Goal: Task Accomplishment & Management: Manage account settings

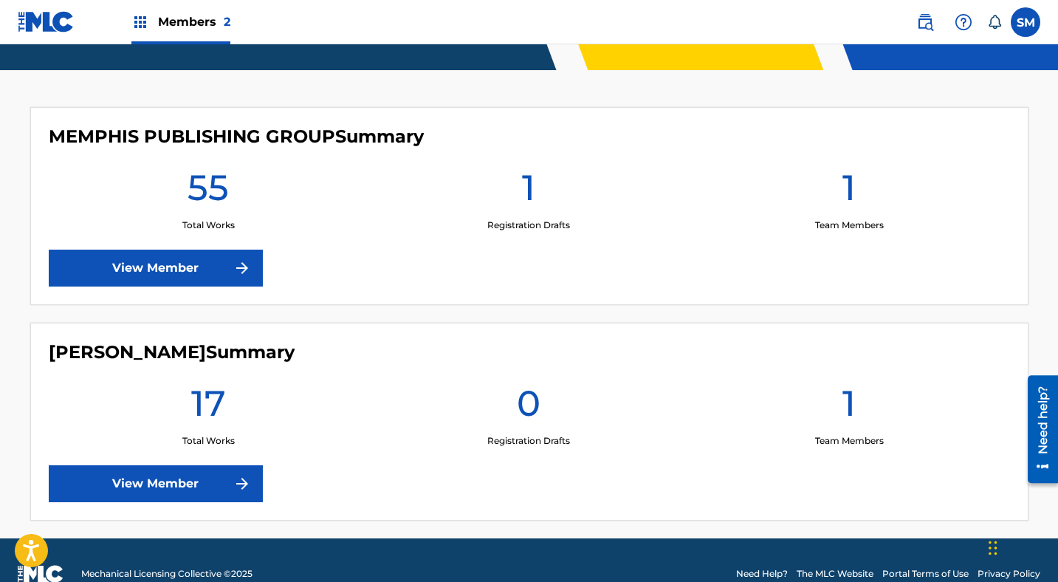
scroll to position [366, 0]
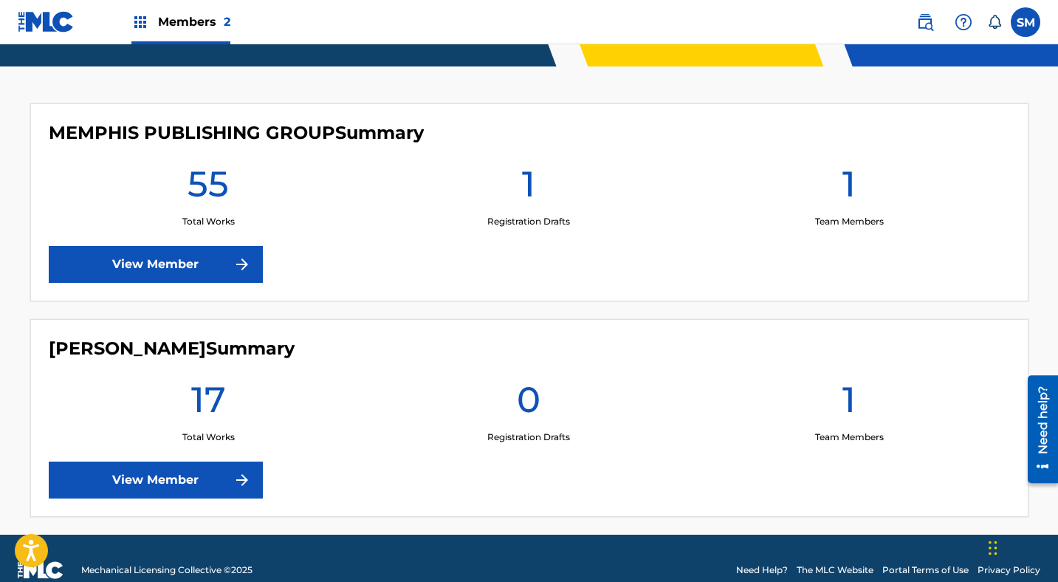
click at [167, 265] on link "View Member" at bounding box center [156, 264] width 214 height 37
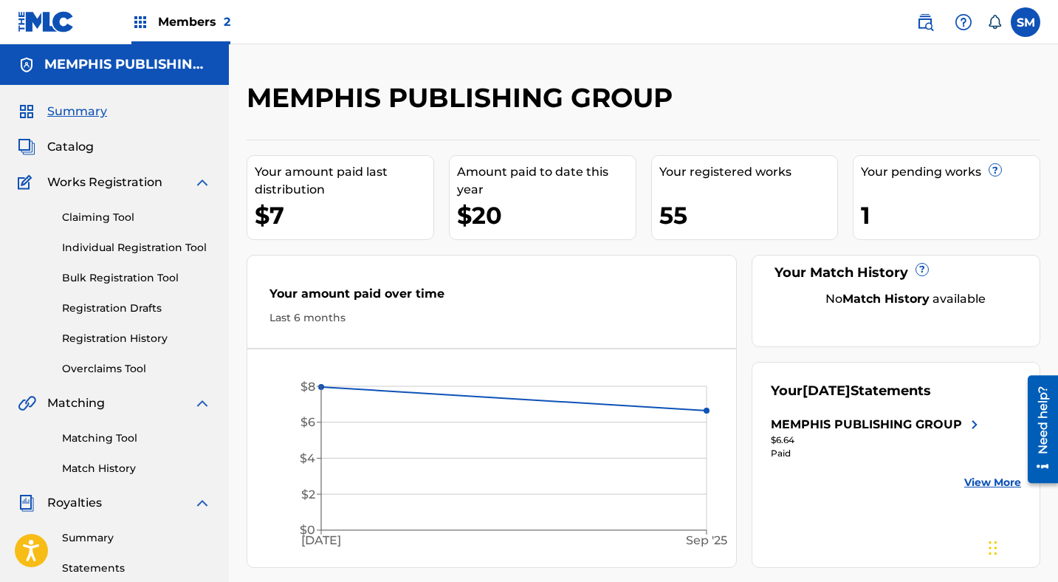
click at [117, 303] on link "Registration Drafts" at bounding box center [136, 309] width 149 height 16
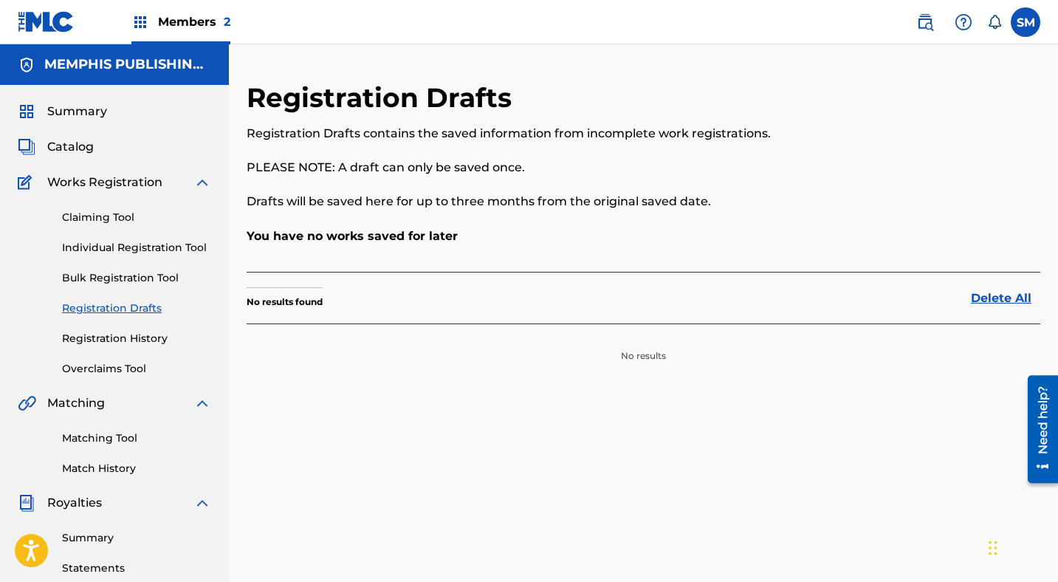
click at [101, 278] on link "Bulk Registration Tool" at bounding box center [136, 278] width 149 height 16
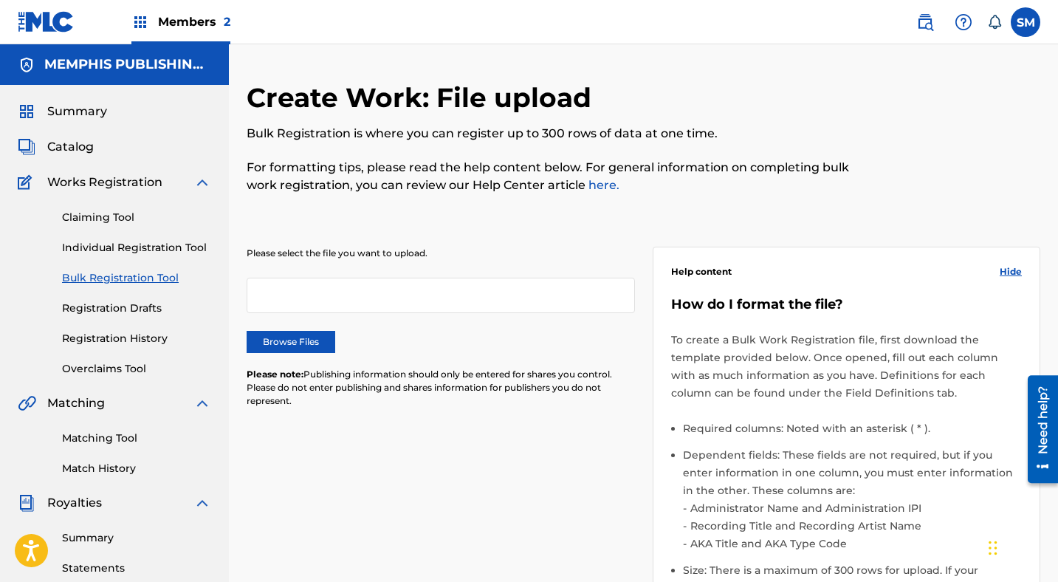
click at [103, 248] on link "Individual Registration Tool" at bounding box center [136, 248] width 149 height 16
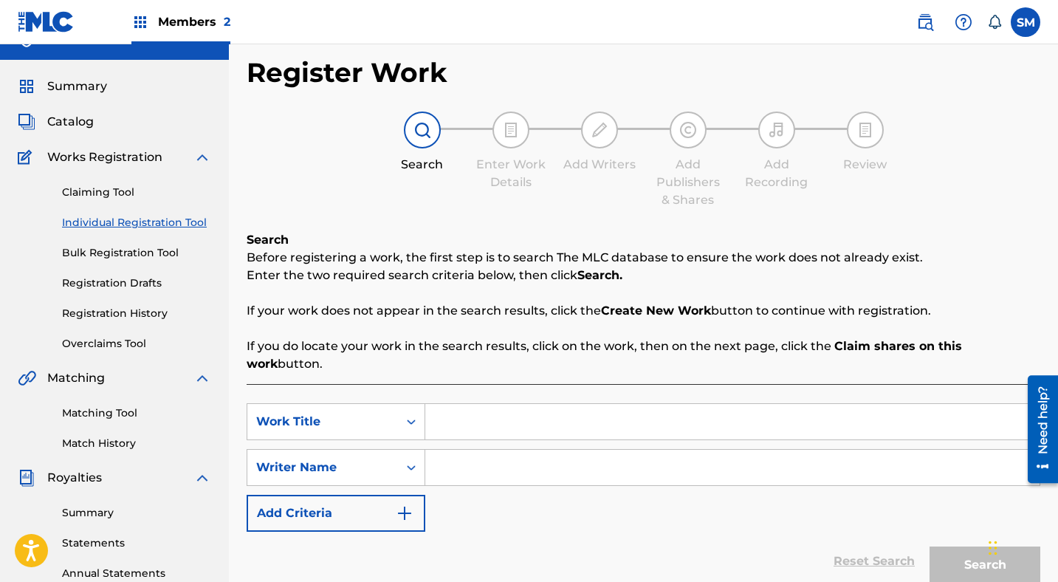
scroll to position [28, 0]
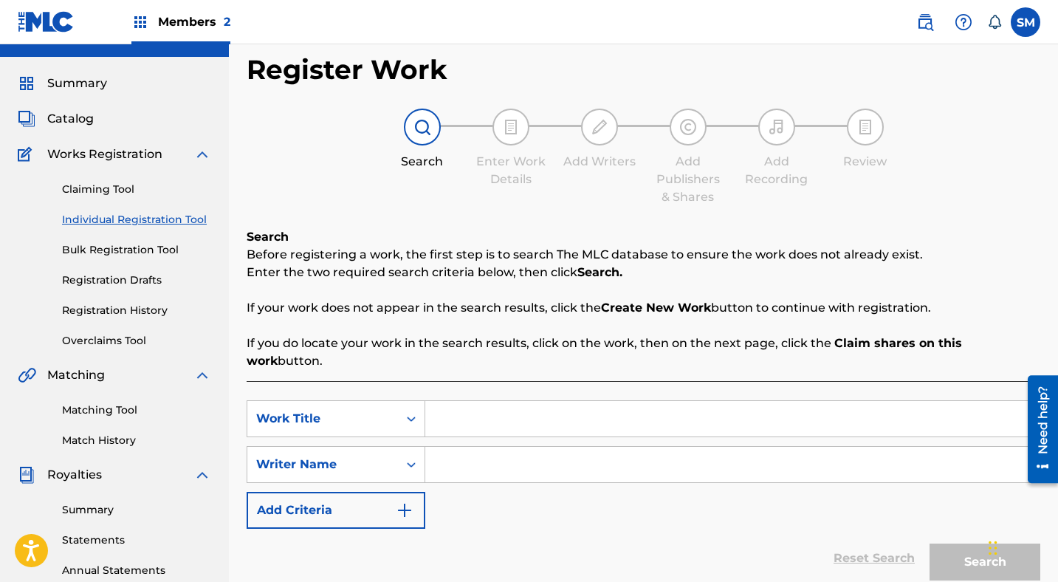
click at [70, 116] on span "Catalog" at bounding box center [70, 119] width 47 height 18
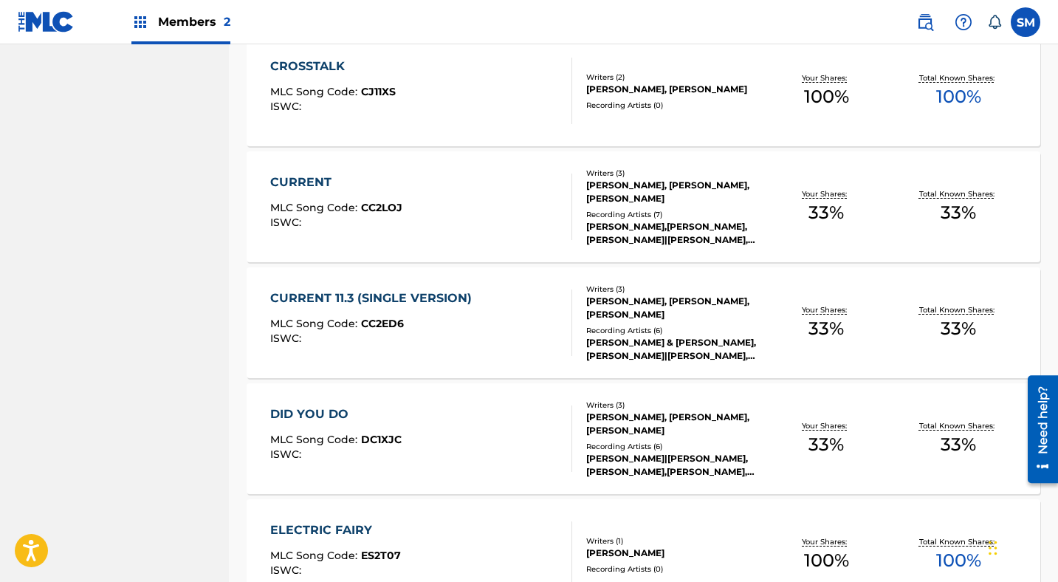
scroll to position [1109, 0]
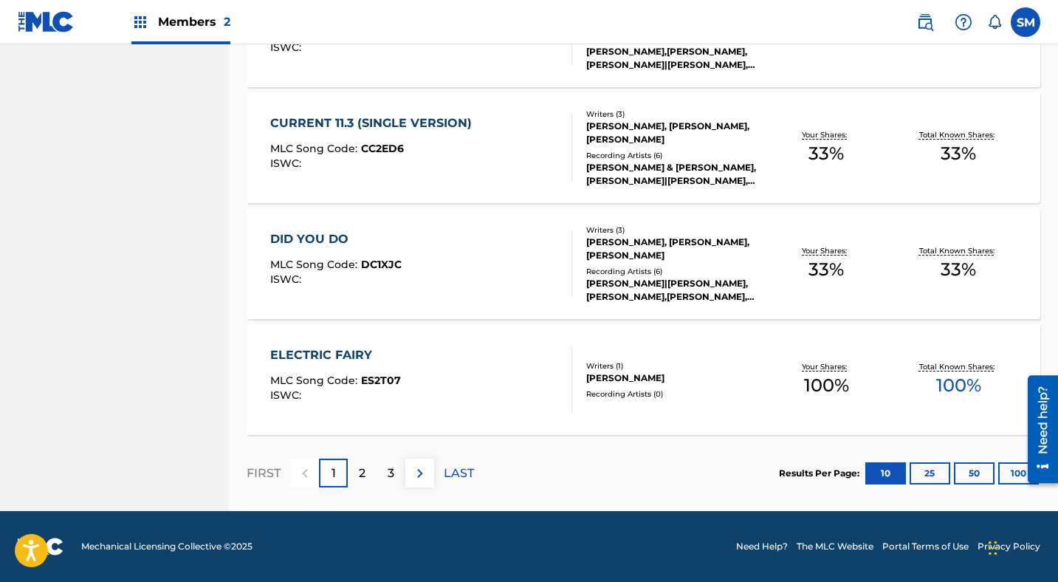
click at [1015, 476] on button "100" at bounding box center [1019, 473] width 41 height 22
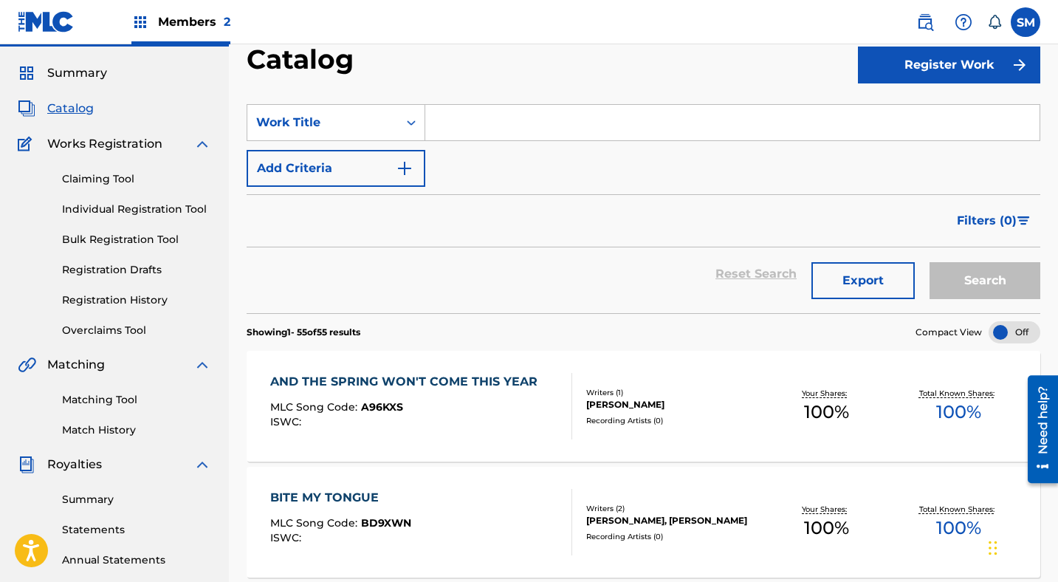
scroll to position [14, 0]
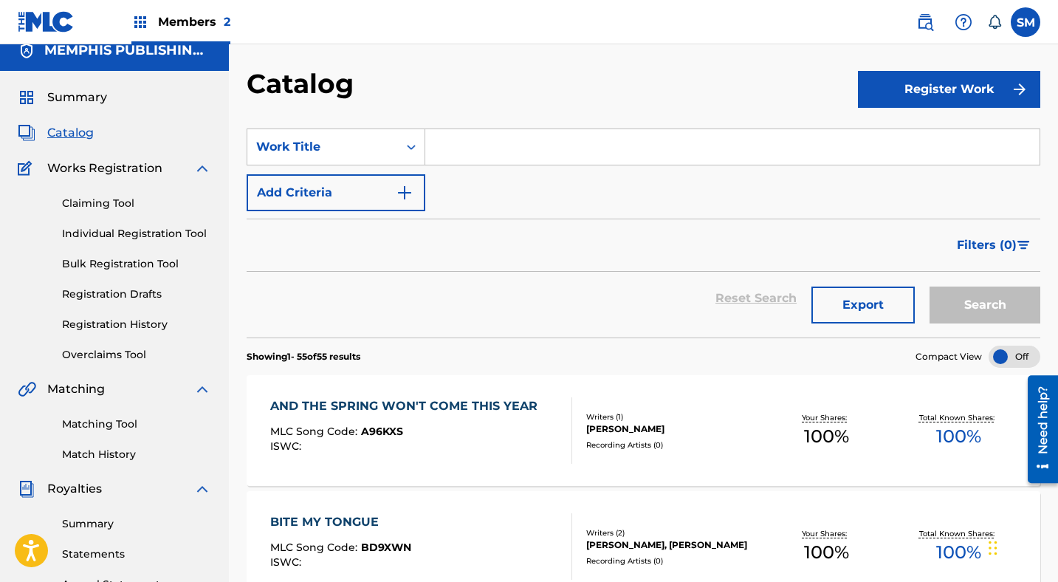
click at [140, 324] on link "Registration History" at bounding box center [136, 325] width 149 height 16
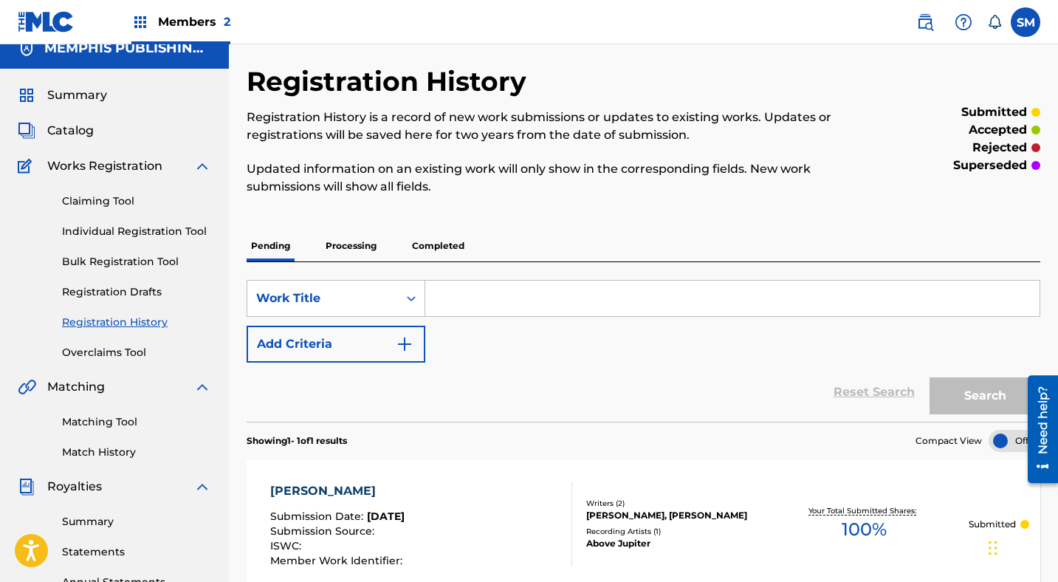
scroll to position [5, 0]
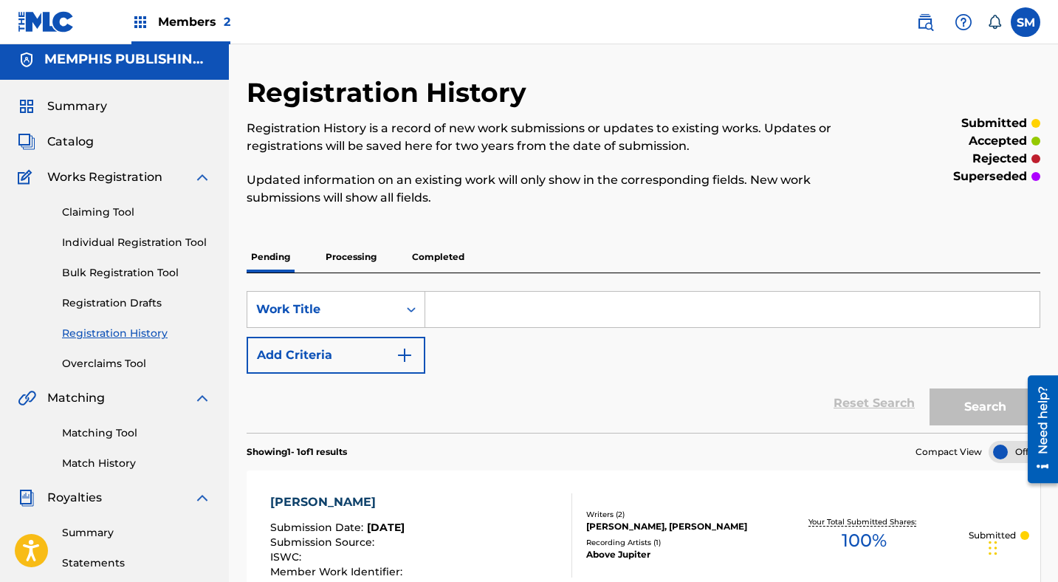
click at [356, 257] on p "Processing" at bounding box center [351, 257] width 60 height 31
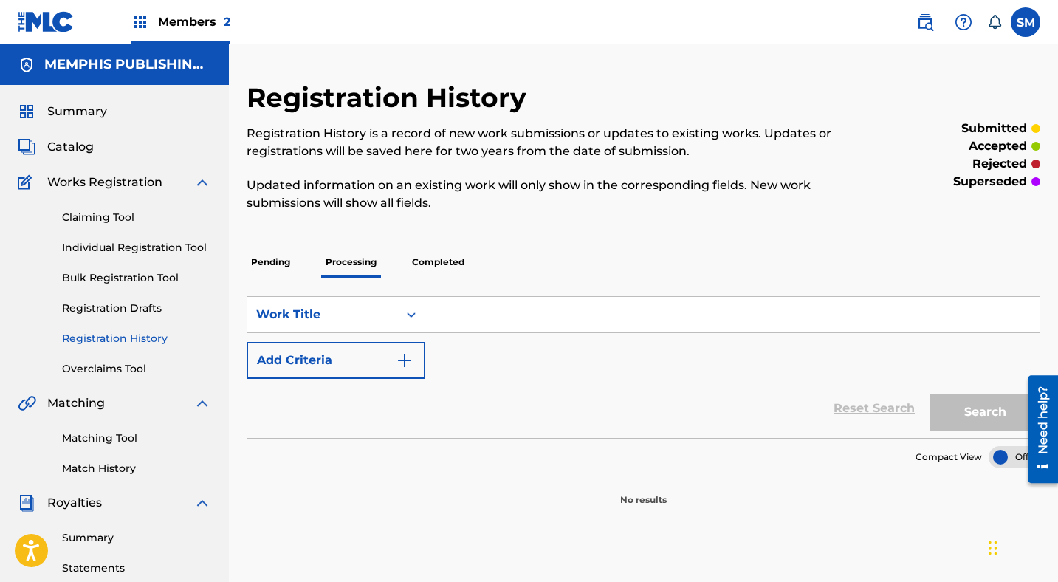
click at [356, 257] on p "Processing" at bounding box center [351, 262] width 60 height 31
click at [445, 264] on p "Completed" at bounding box center [438, 262] width 61 height 31
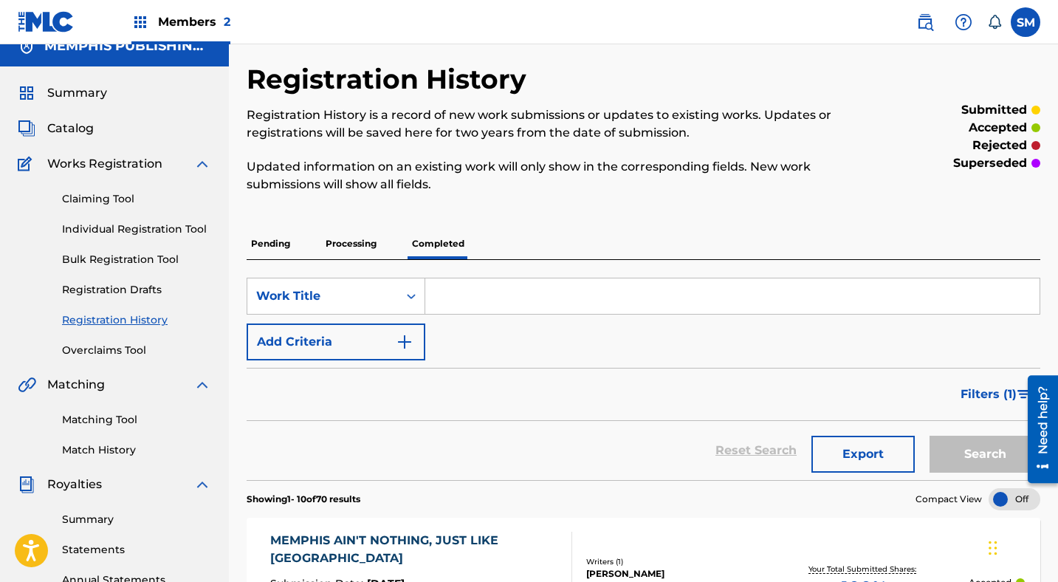
scroll to position [13, 0]
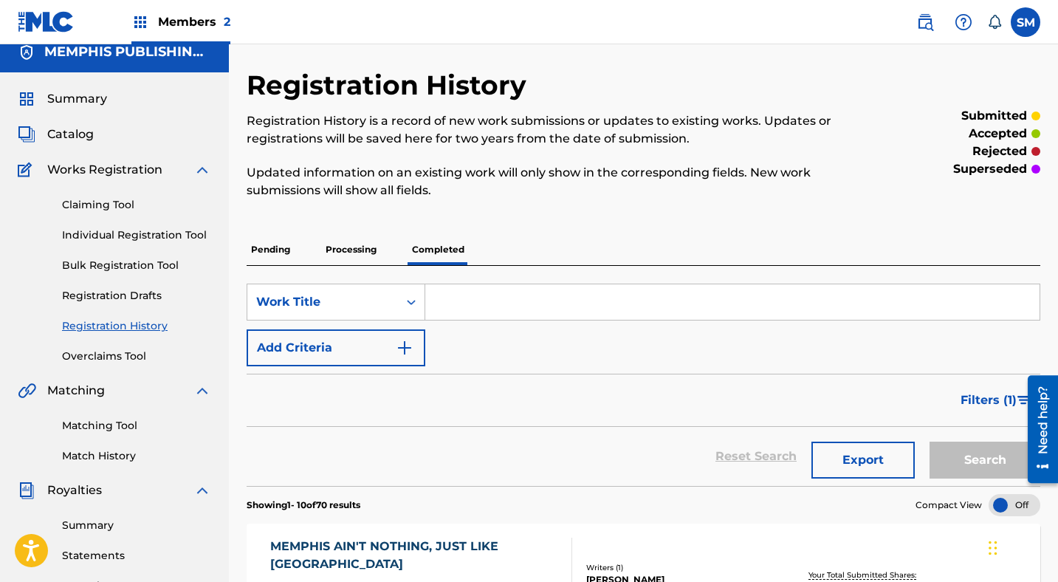
click at [273, 246] on p "Pending" at bounding box center [271, 249] width 48 height 31
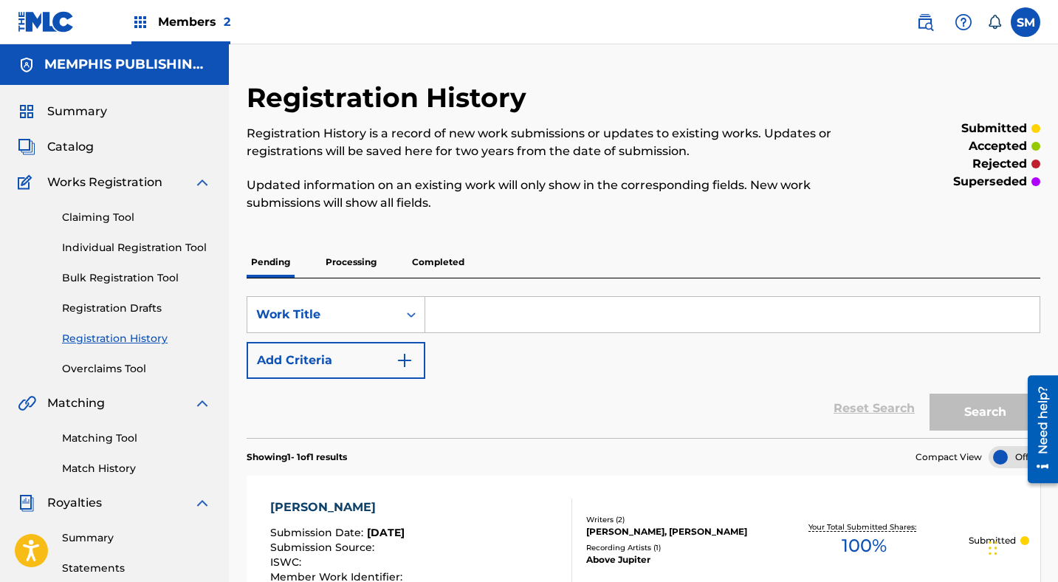
click at [73, 111] on span "Summary" at bounding box center [77, 112] width 60 height 18
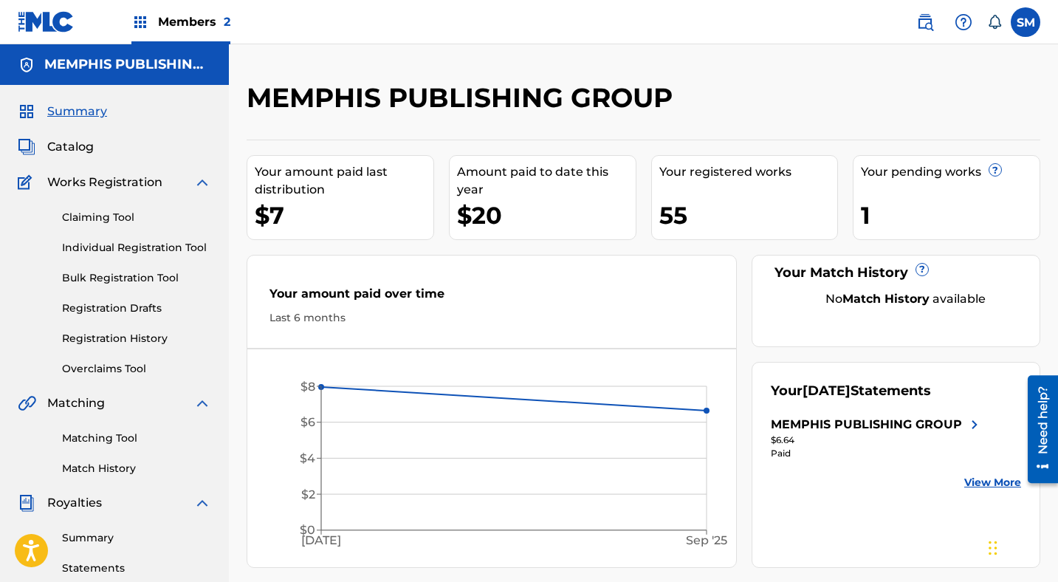
click at [78, 145] on span "Catalog" at bounding box center [70, 147] width 47 height 18
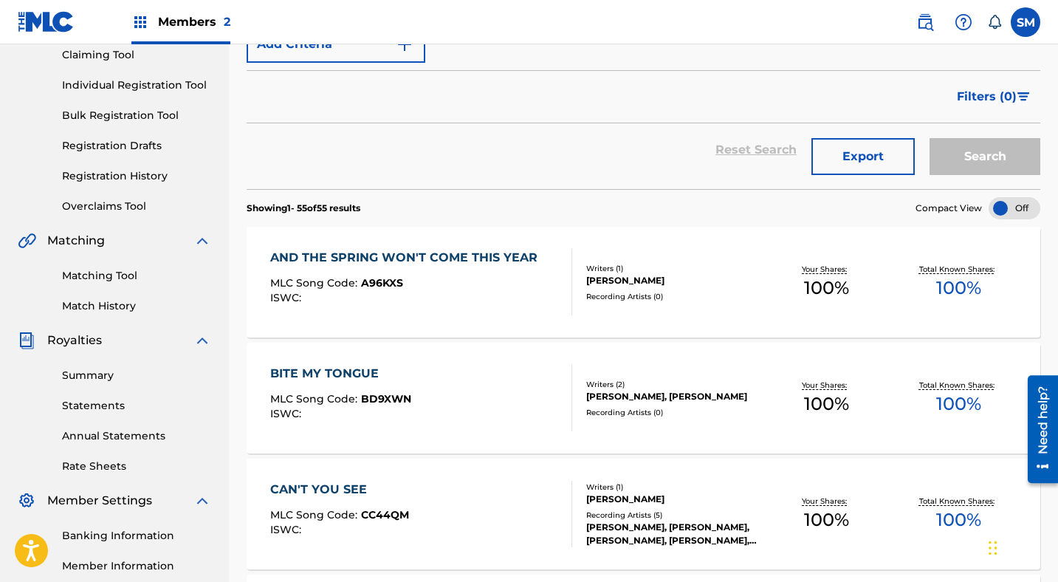
scroll to position [206, 0]
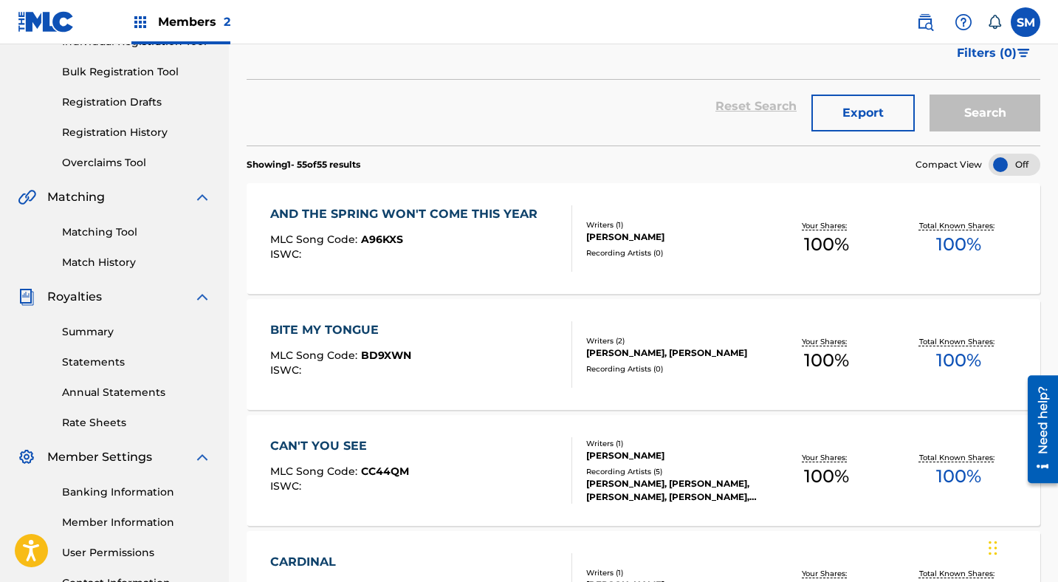
click at [635, 351] on div "DAVID JOHNSON, CHARLIE BOX" at bounding box center [673, 352] width 174 height 13
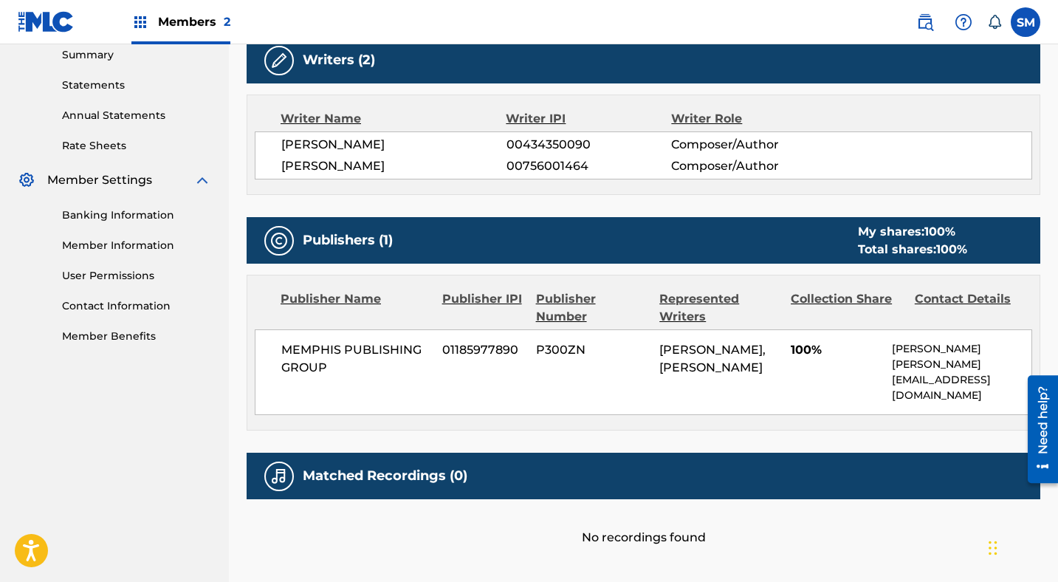
scroll to position [562, 0]
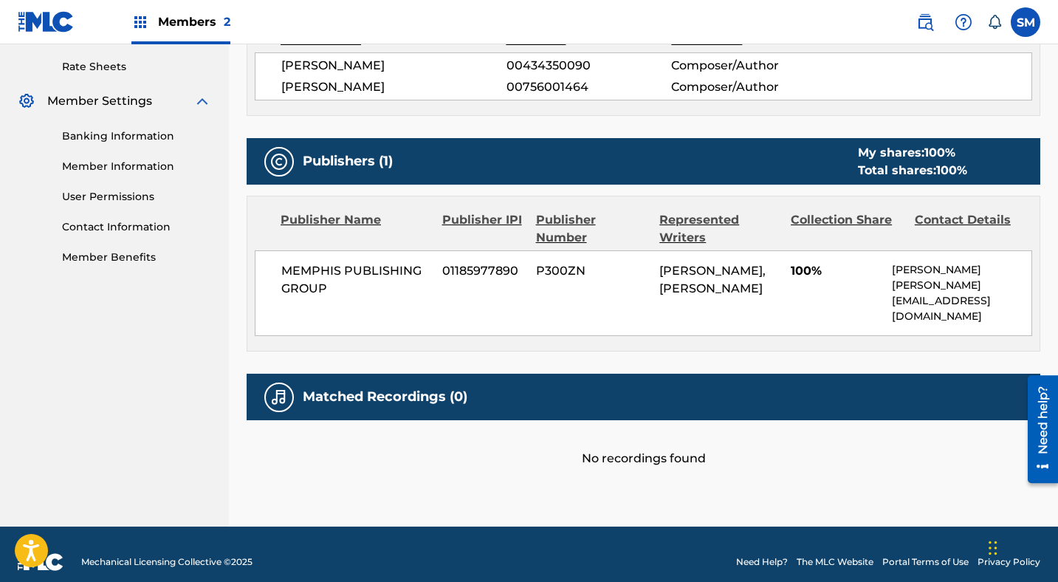
click at [277, 388] on img at bounding box center [279, 397] width 18 height 18
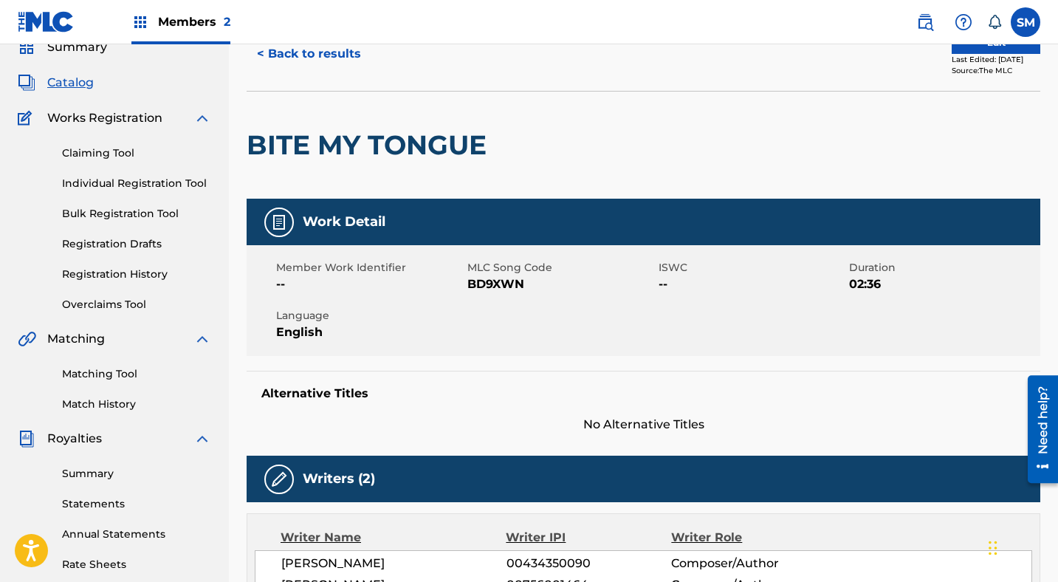
scroll to position [0, 0]
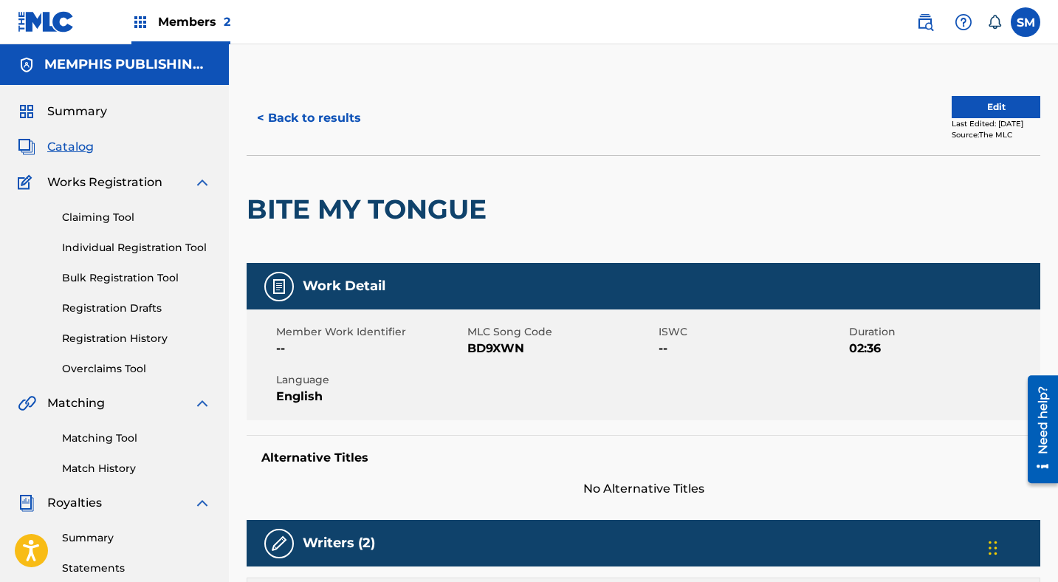
click at [999, 101] on button "Edit" at bounding box center [996, 107] width 89 height 22
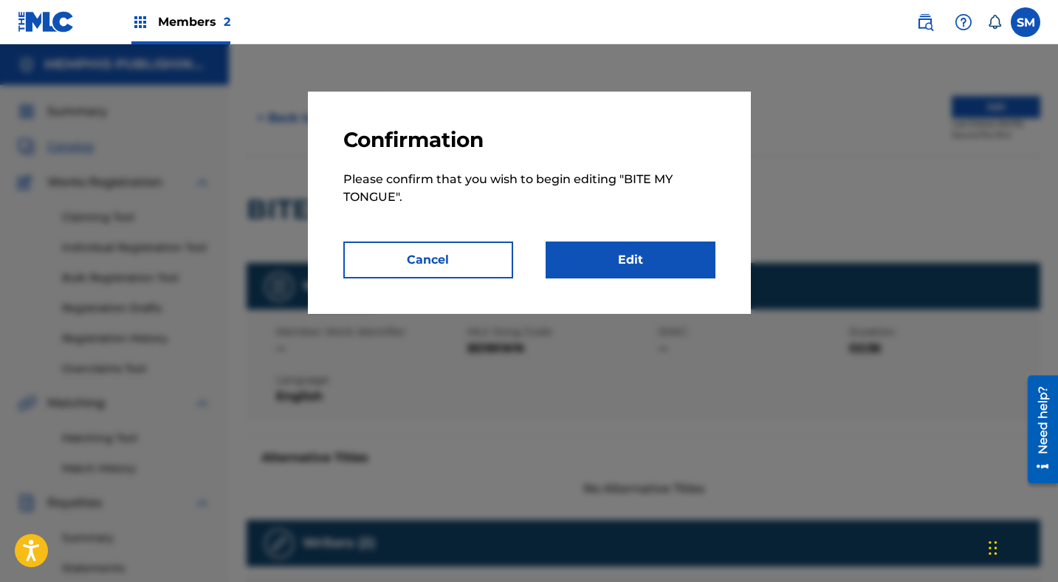
click at [641, 257] on link "Edit" at bounding box center [631, 260] width 170 height 37
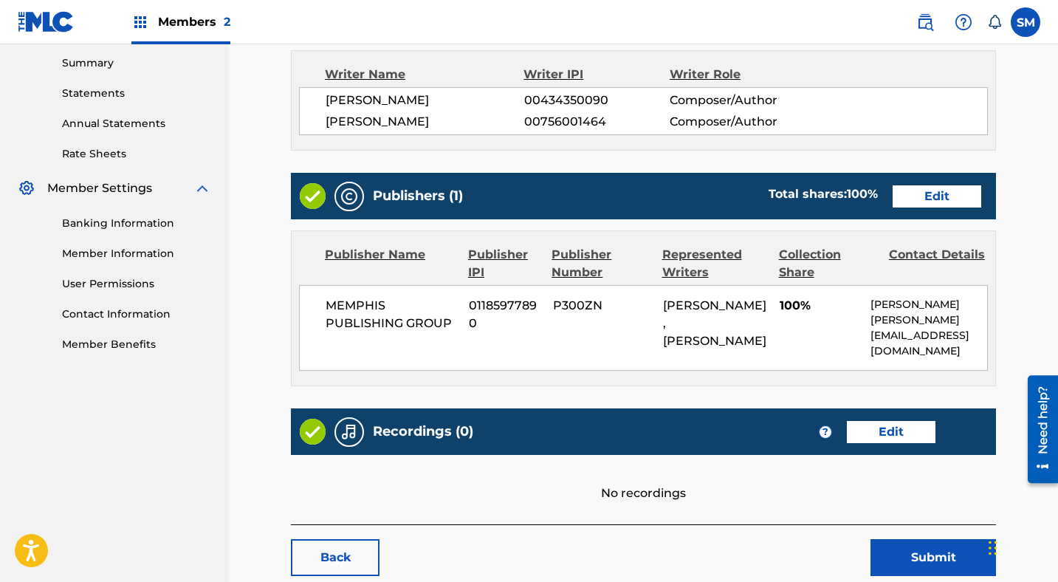
scroll to position [547, 0]
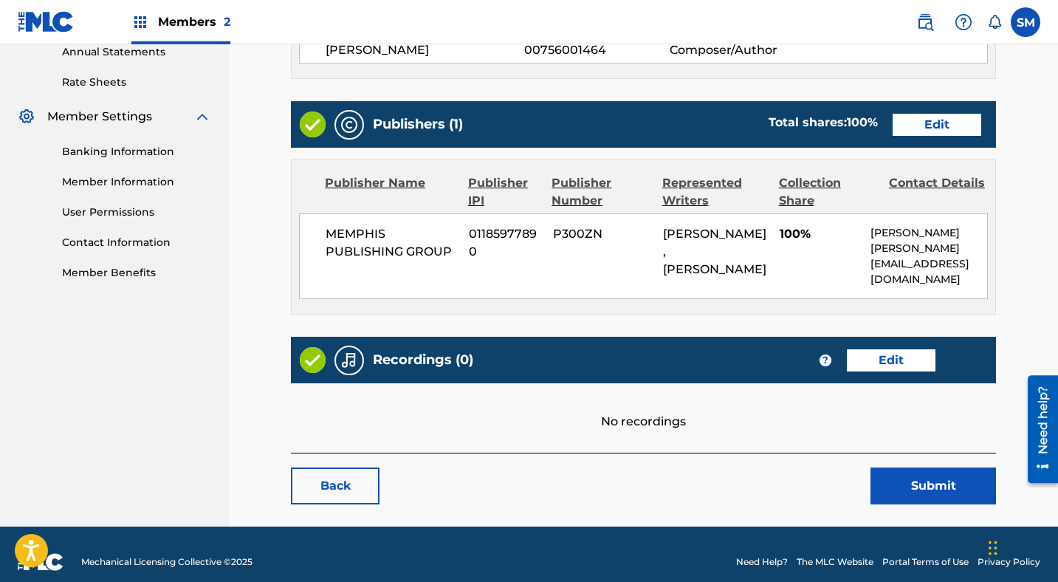
click at [891, 349] on link "Edit" at bounding box center [891, 360] width 89 height 22
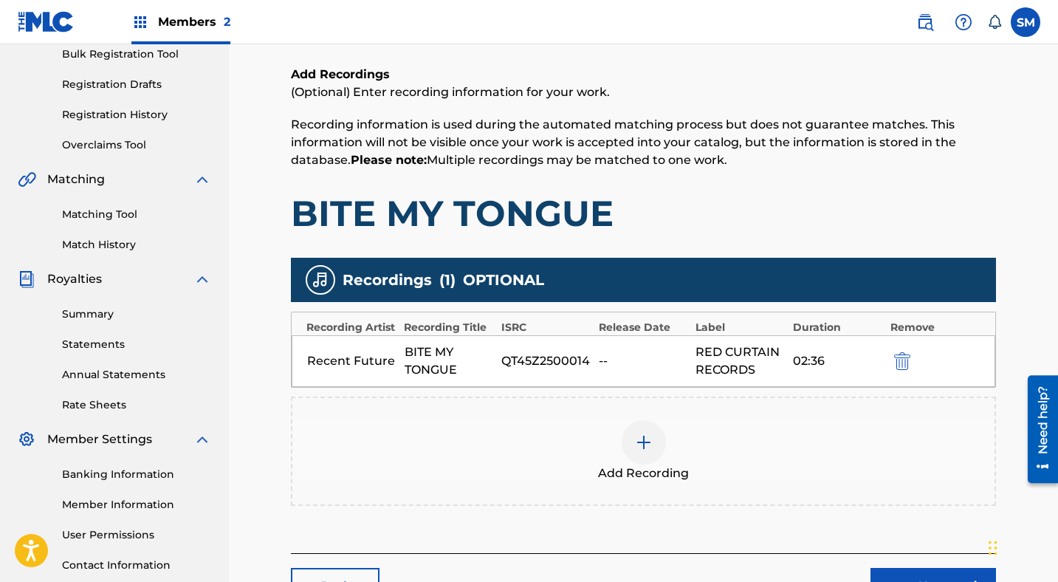
scroll to position [340, 0]
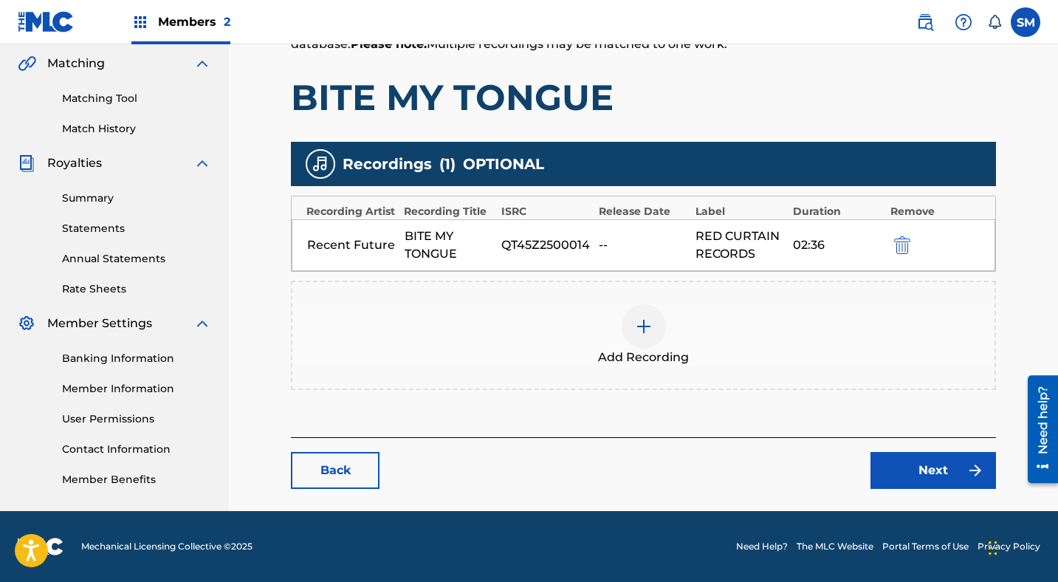
click at [705, 267] on div "Recent Future BITE MY TONGUE QT45Z2500014 -- RED CURTAIN RECORDS 02:36" at bounding box center [644, 245] width 704 height 52
click at [606, 244] on div "--" at bounding box center [644, 245] width 90 height 18
click at [921, 468] on link "Next" at bounding box center [934, 470] width 126 height 37
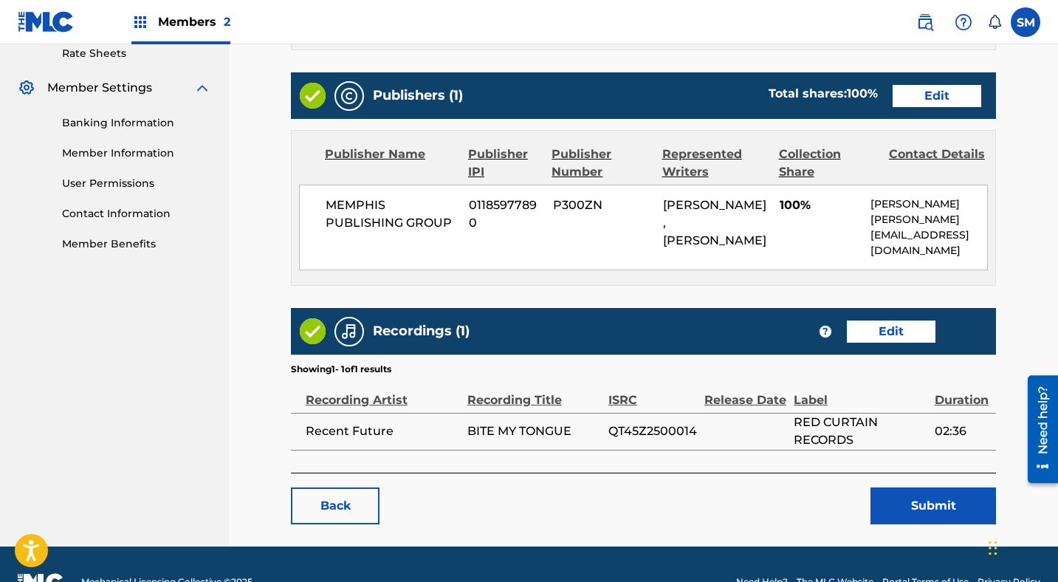
scroll to position [595, 0]
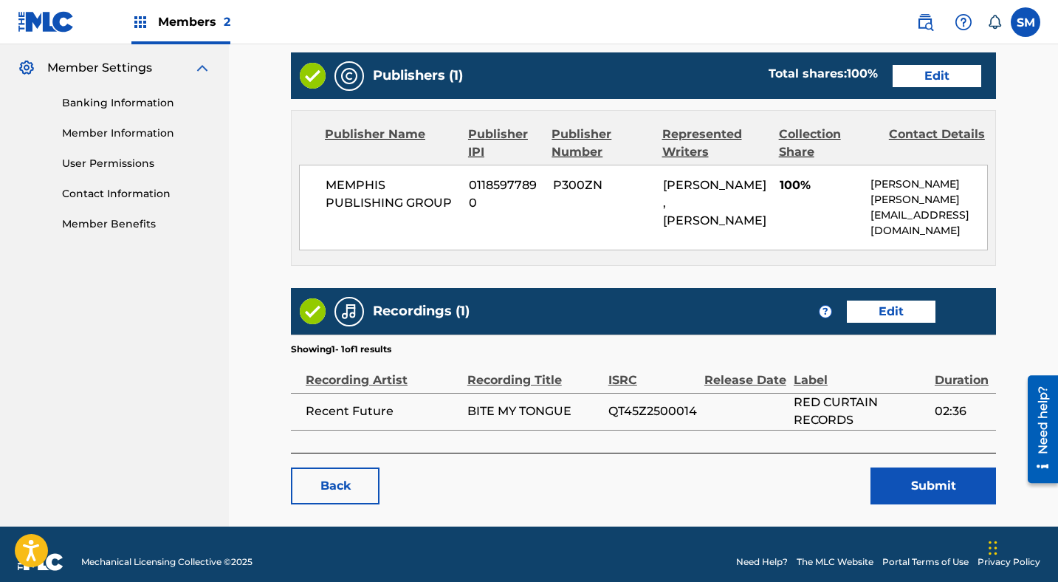
click at [938, 475] on button "Submit" at bounding box center [934, 486] width 126 height 37
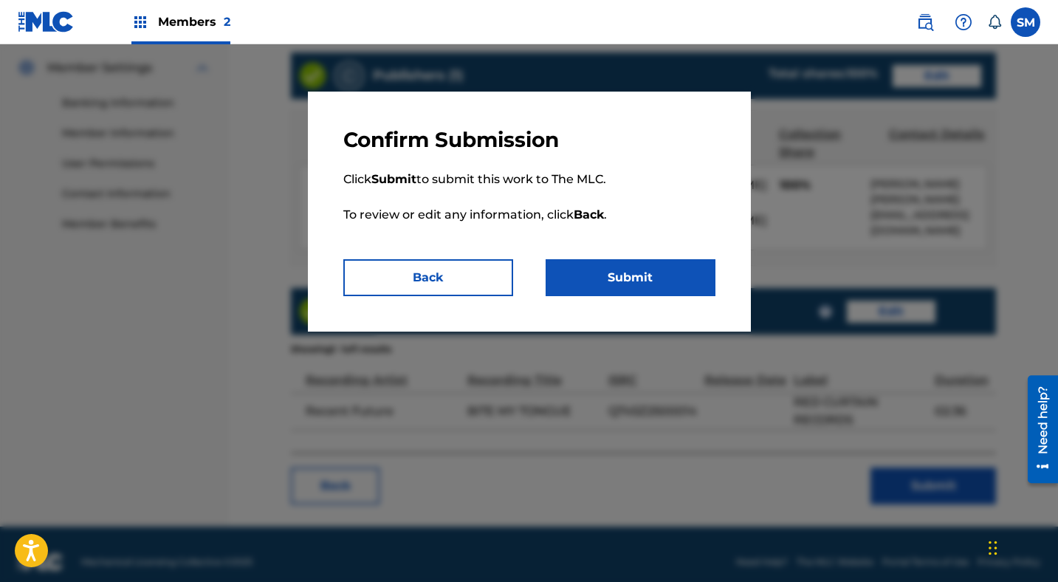
click at [614, 272] on button "Submit" at bounding box center [631, 277] width 170 height 37
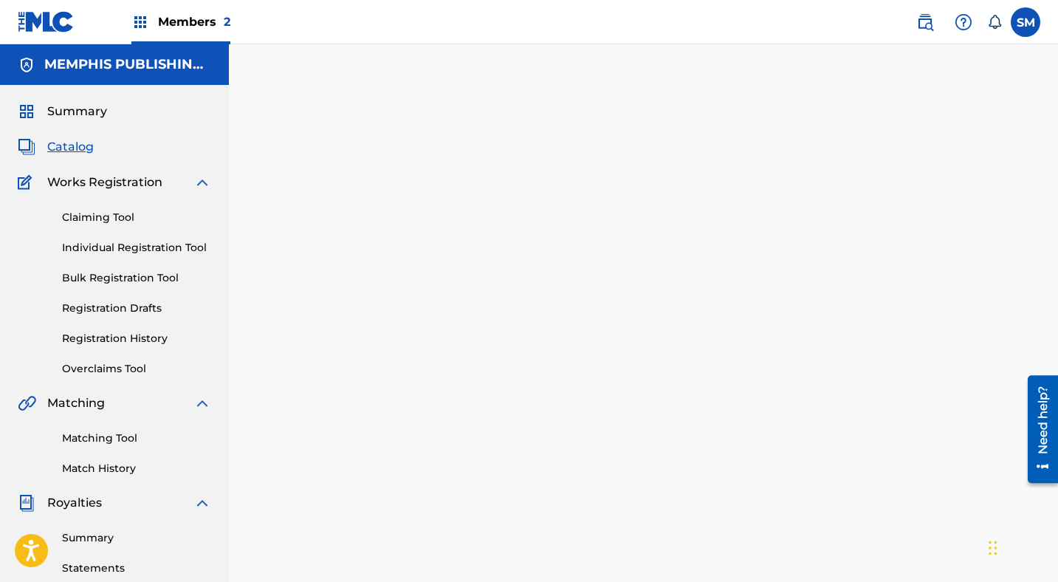
click at [73, 113] on span "Summary" at bounding box center [77, 112] width 60 height 18
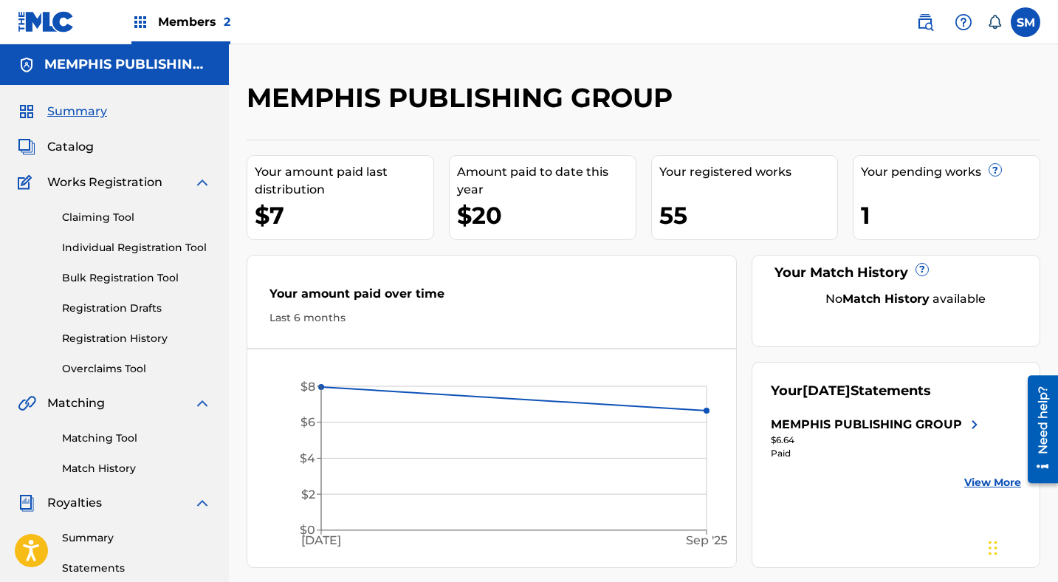
click at [976, 423] on img at bounding box center [975, 425] width 18 height 18
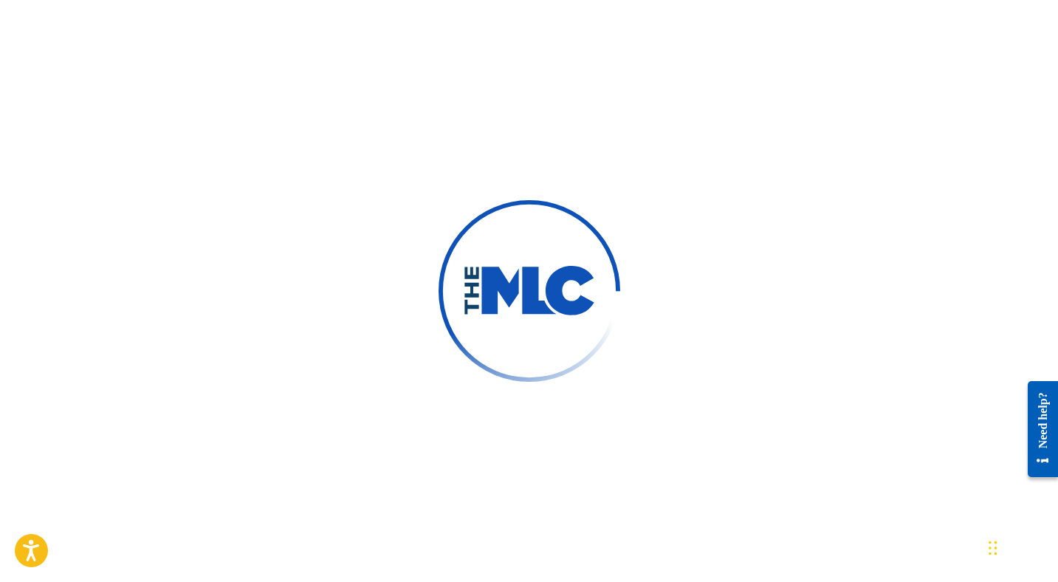
click at [552, 20] on div at bounding box center [529, 291] width 1058 height 582
